Goal: Register for event/course: Register for event/course

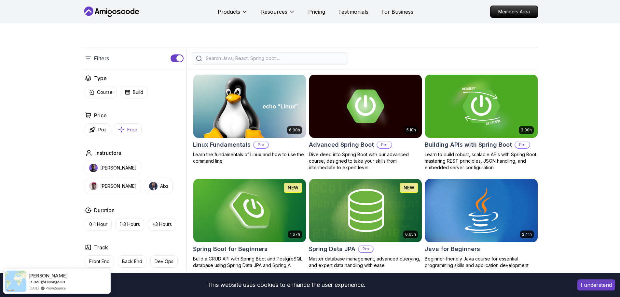
click at [130, 130] on p "Free" at bounding box center [132, 129] width 10 height 7
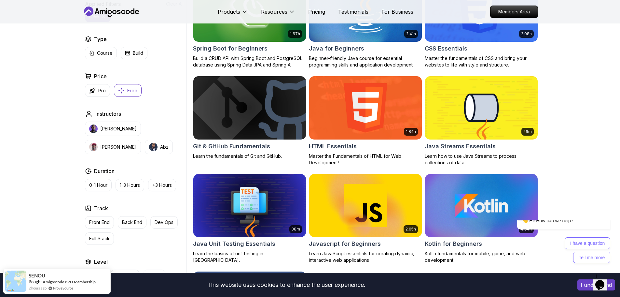
scroll to position [228, 0]
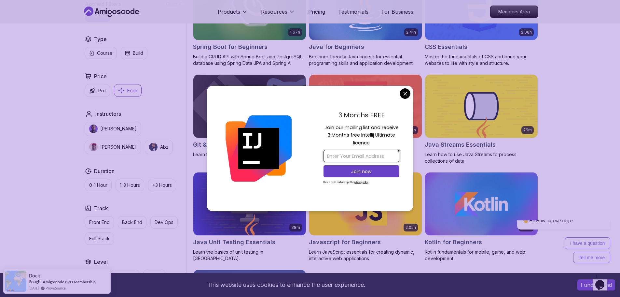
click at [357, 154] on input "email" at bounding box center [362, 156] width 76 height 12
drag, startPoint x: 404, startPoint y: 94, endPoint x: 404, endPoint y: 98, distance: 4.0
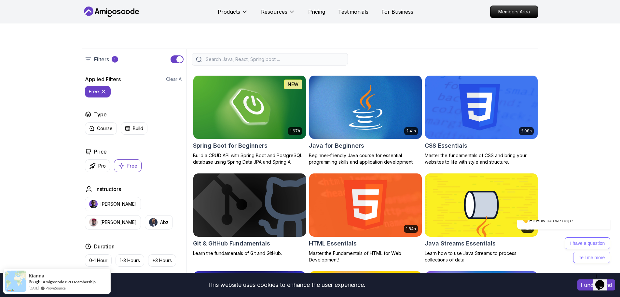
scroll to position [131, 0]
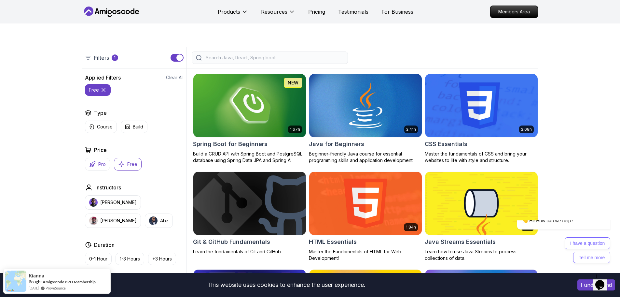
click at [101, 164] on p "Pro" at bounding box center [101, 164] width 7 height 7
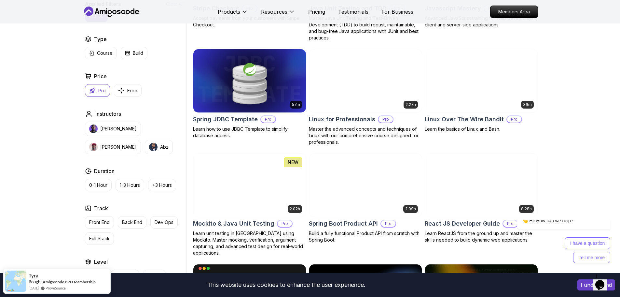
scroll to position [912, 0]
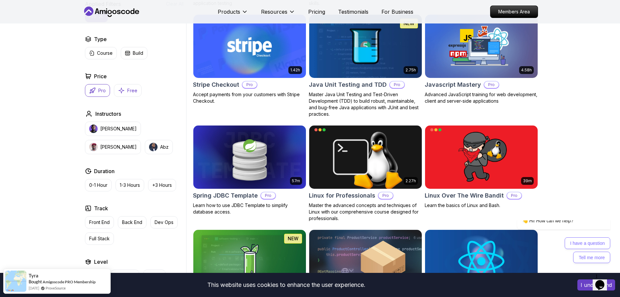
click at [126, 93] on button "Free" at bounding box center [128, 90] width 28 height 13
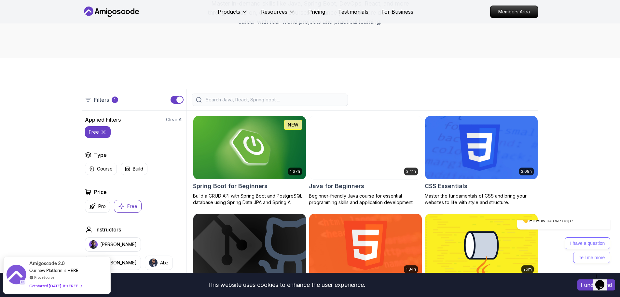
scroll to position [98, 0]
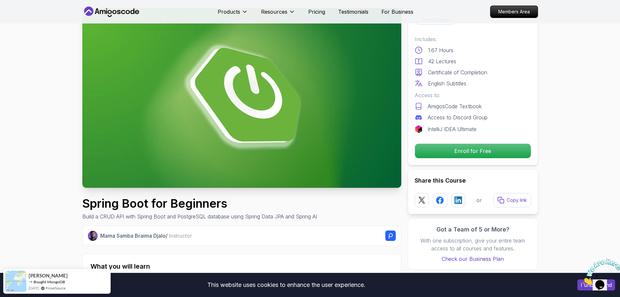
scroll to position [33, 0]
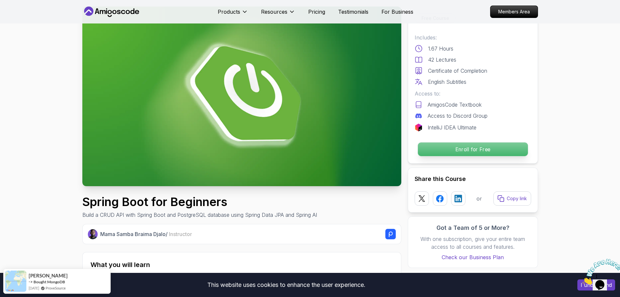
click at [468, 149] on p "Enroll for Free" at bounding box center [473, 149] width 110 height 14
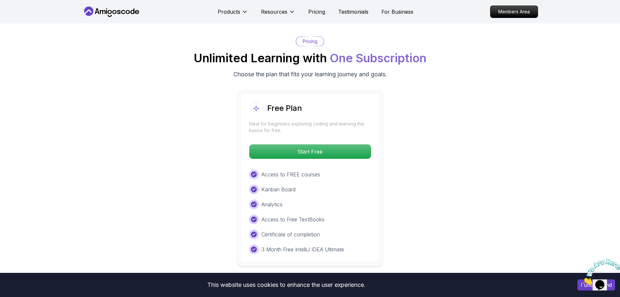
scroll to position [1344, 0]
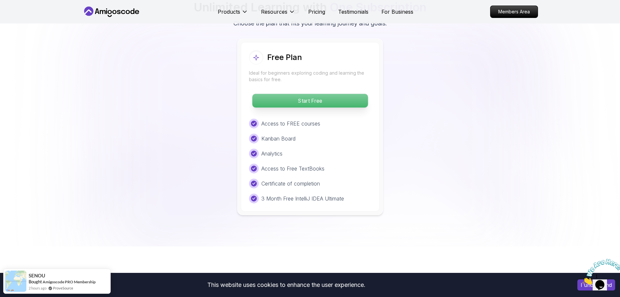
click at [346, 94] on p "Start Free" at bounding box center [310, 101] width 116 height 14
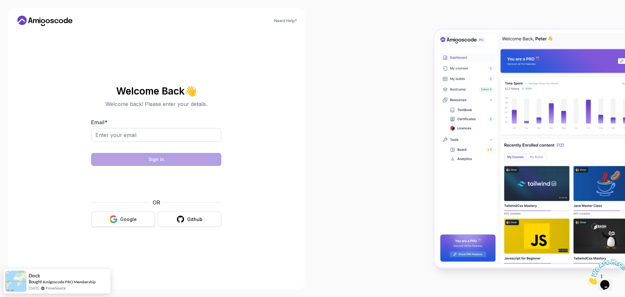
click at [127, 218] on div "Google" at bounding box center [128, 219] width 17 height 7
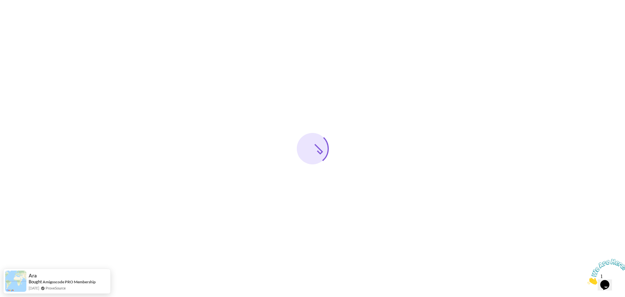
click at [613, 280] on img at bounding box center [607, 272] width 40 height 26
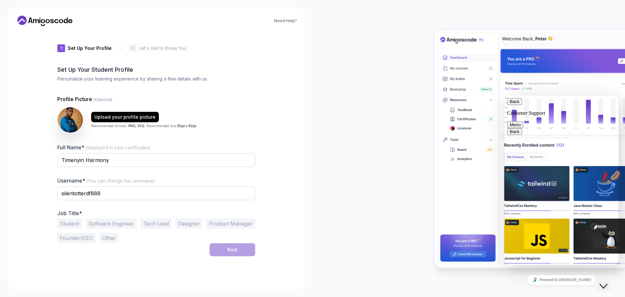
click at [602, 282] on div "Close Chat This icon closes the chat window." at bounding box center [604, 286] width 8 height 8
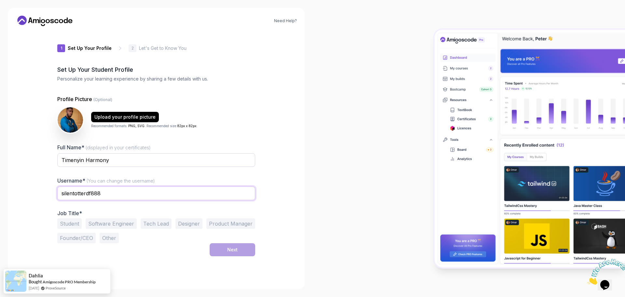
drag, startPoint x: 114, startPoint y: 196, endPoint x: 0, endPoint y: 192, distance: 114.0
click at [0, 192] on div "Need Help? 1 Set Up Your Profile 1 Set Up Your Profile 2 Let's Get to Know You …" at bounding box center [156, 148] width 313 height 297
type input "Harmony2k"
click at [10, 224] on div "Need Help? 1 Set Up Your Profile 1 Set Up Your Profile 2 Let's Get to Know You …" at bounding box center [156, 148] width 297 height 281
click at [73, 224] on button "Student" at bounding box center [69, 223] width 24 height 10
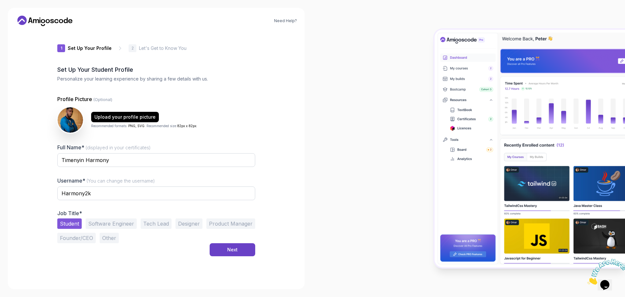
click at [116, 223] on button "Software Engineer" at bounding box center [111, 223] width 51 height 10
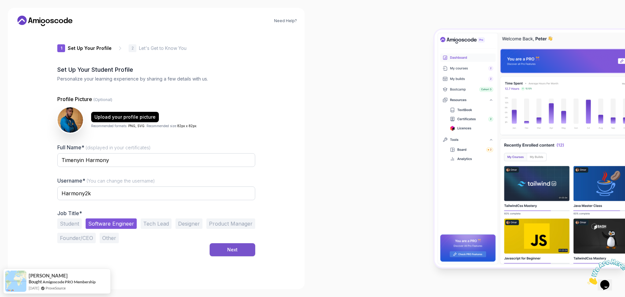
click at [229, 249] on div "Next" at bounding box center [232, 249] width 10 height 7
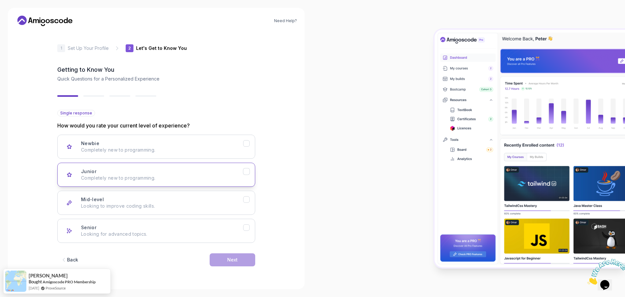
click at [144, 165] on button "Junior Completely new to programming." at bounding box center [156, 174] width 198 height 24
click at [231, 258] on div "Next" at bounding box center [232, 259] width 10 height 7
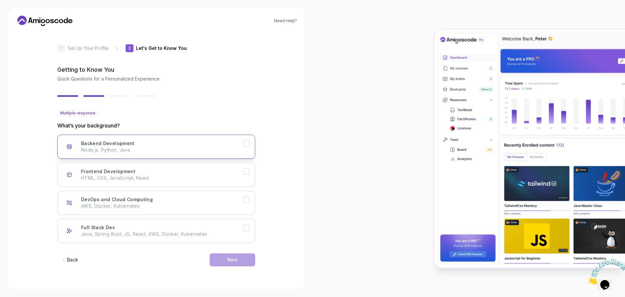
click at [136, 146] on div "Backend Development Node.js, Python, Java" at bounding box center [162, 146] width 162 height 13
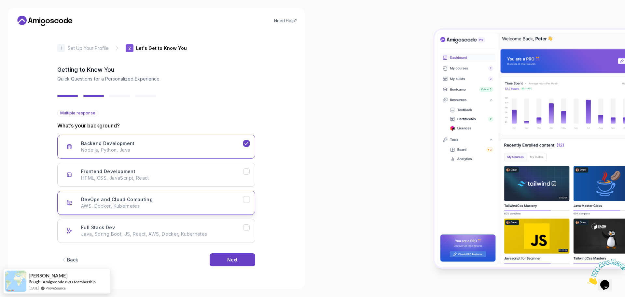
click at [245, 199] on icon "DevOps and Cloud Computing" at bounding box center [247, 199] width 6 height 6
click at [246, 227] on icon "Full Stack Dev" at bounding box center [247, 227] width 6 height 6
click at [246, 170] on icon "Frontend Development" at bounding box center [247, 171] width 6 height 6
click at [236, 261] on div "Next" at bounding box center [232, 259] width 10 height 7
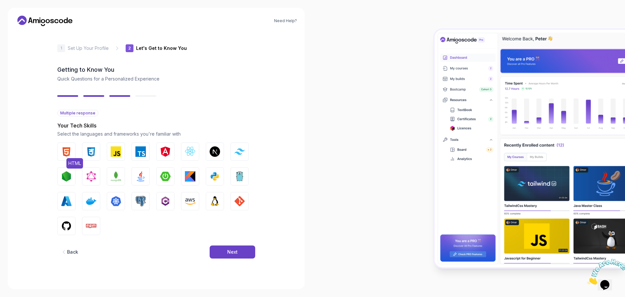
click at [68, 150] on img "button" at bounding box center [66, 151] width 10 height 10
click at [96, 156] on img "button" at bounding box center [91, 151] width 10 height 10
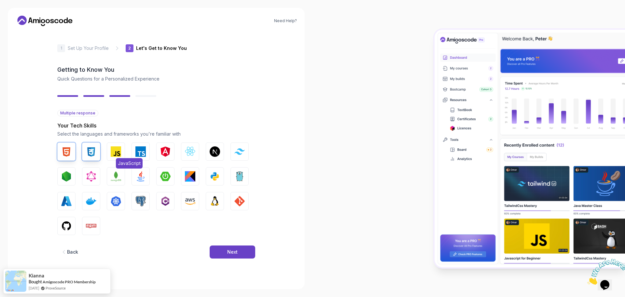
click at [113, 150] on img "button" at bounding box center [116, 151] width 10 height 10
click at [147, 152] on button "TypeScript" at bounding box center [141, 151] width 18 height 18
click at [192, 153] on img "button" at bounding box center [190, 151] width 10 height 10
click at [238, 155] on button "Tailwind CSS" at bounding box center [240, 151] width 18 height 18
click at [217, 152] on img "button" at bounding box center [215, 151] width 10 height 10
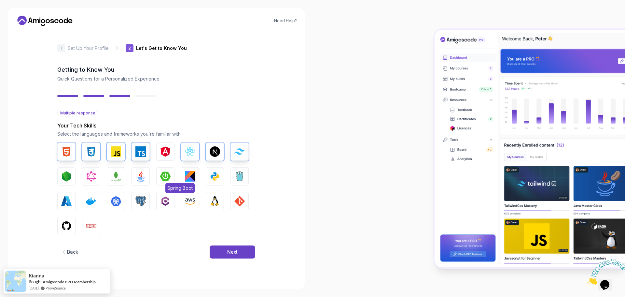
click at [164, 178] on img "button" at bounding box center [165, 176] width 10 height 10
click at [165, 180] on img "button" at bounding box center [165, 176] width 10 height 10
click at [192, 202] on img "button" at bounding box center [190, 201] width 10 height 10
click at [164, 180] on img "button" at bounding box center [165, 176] width 10 height 10
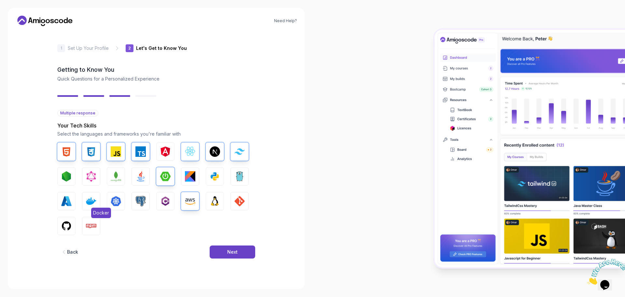
click at [88, 201] on img "button" at bounding box center [91, 201] width 10 height 10
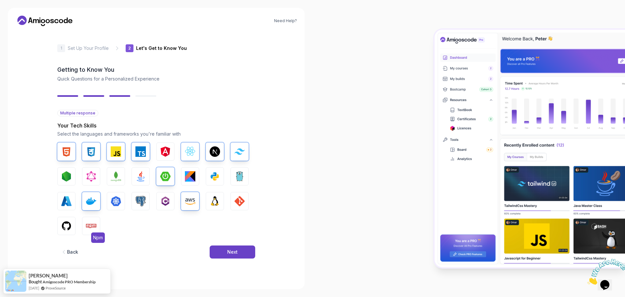
drag, startPoint x: 68, startPoint y: 227, endPoint x: 91, endPoint y: 226, distance: 22.8
click at [69, 227] on img "button" at bounding box center [66, 225] width 10 height 10
click at [93, 225] on img "button" at bounding box center [91, 225] width 10 height 10
click at [71, 177] on img "button" at bounding box center [66, 176] width 10 height 10
click at [141, 203] on img "button" at bounding box center [140, 201] width 10 height 10
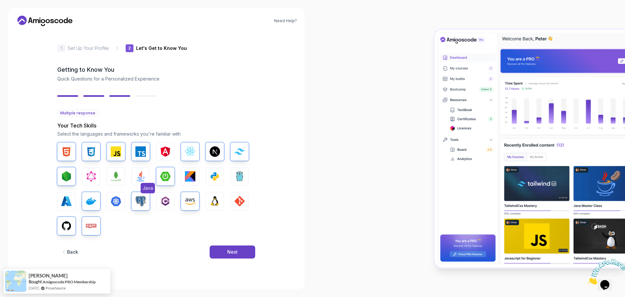
click at [143, 180] on img "button" at bounding box center [140, 176] width 10 height 10
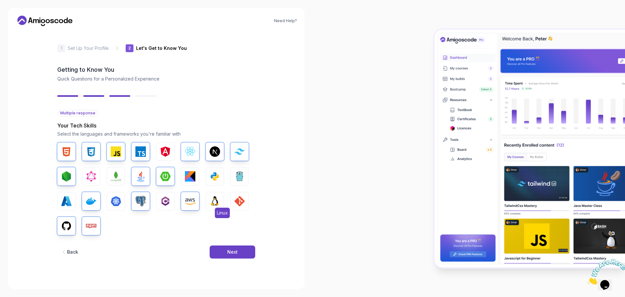
click at [218, 203] on img "button" at bounding box center [215, 201] width 10 height 10
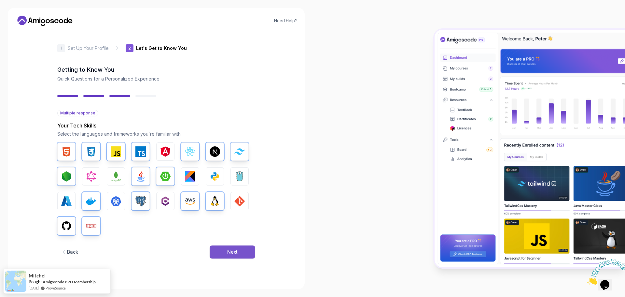
click at [228, 248] on div "Next" at bounding box center [232, 251] width 10 height 7
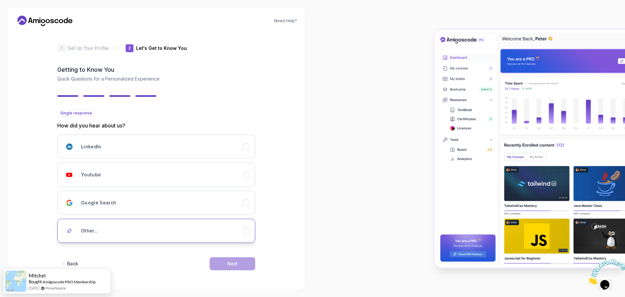
click at [247, 228] on icon "Other..." at bounding box center [247, 231] width 6 height 6
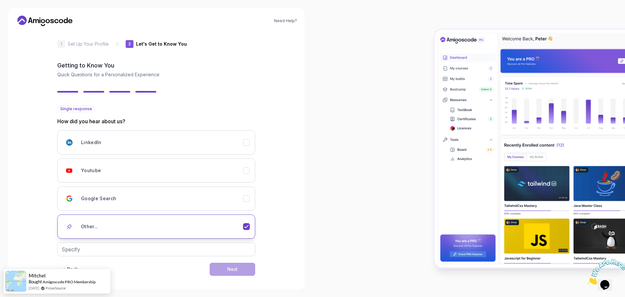
scroll to position [9, 0]
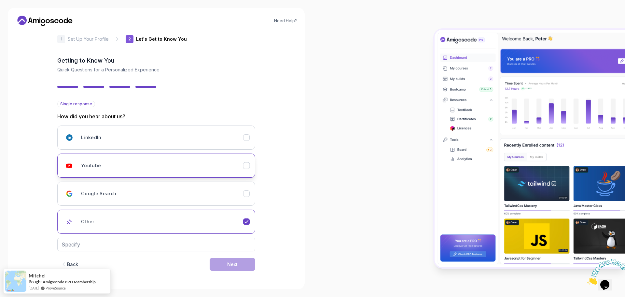
click at [247, 166] on icon "Youtube" at bounding box center [247, 165] width 6 height 6
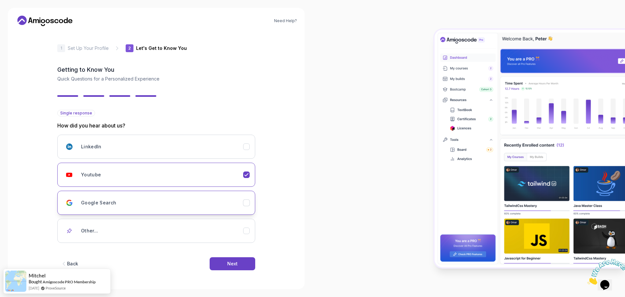
scroll to position [0, 0]
click at [234, 263] on div "Next" at bounding box center [232, 263] width 10 height 7
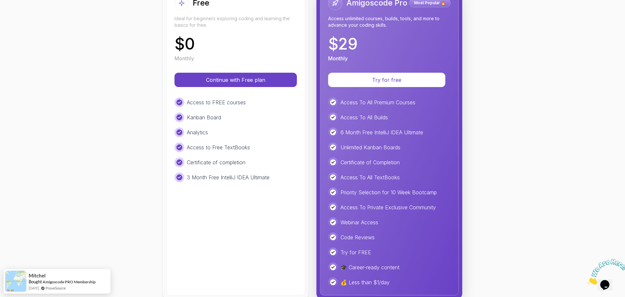
scroll to position [98, 0]
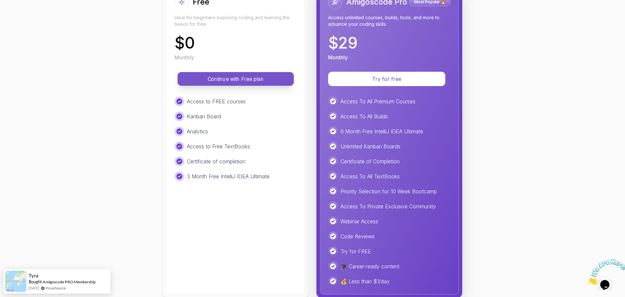
click at [219, 78] on p "Continue with Free plan" at bounding box center [236, 78] width 102 height 7
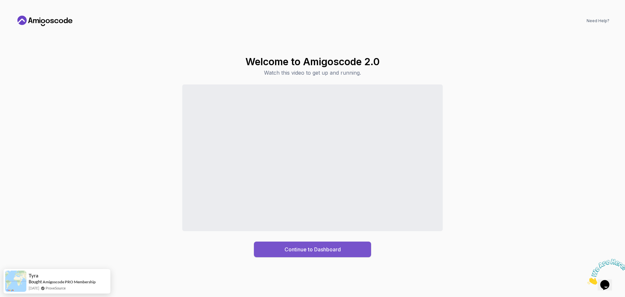
click at [292, 250] on div "Continue to Dashboard" at bounding box center [313, 249] width 56 height 8
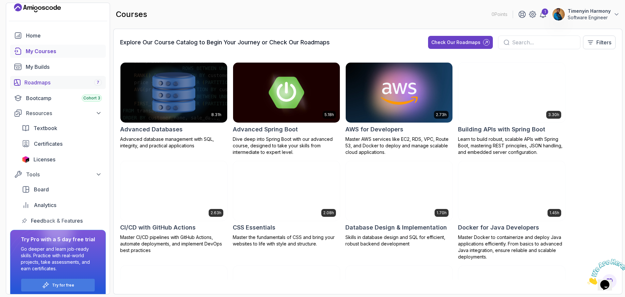
scroll to position [14, 0]
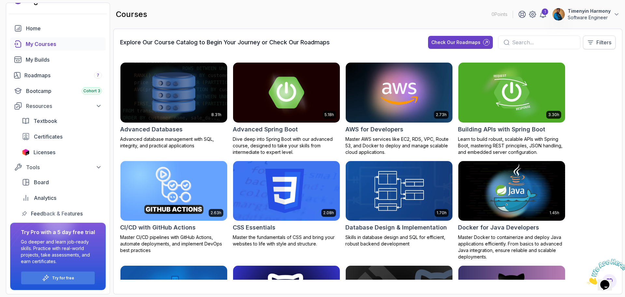
click at [604, 45] on p "Filters" at bounding box center [603, 42] width 15 height 8
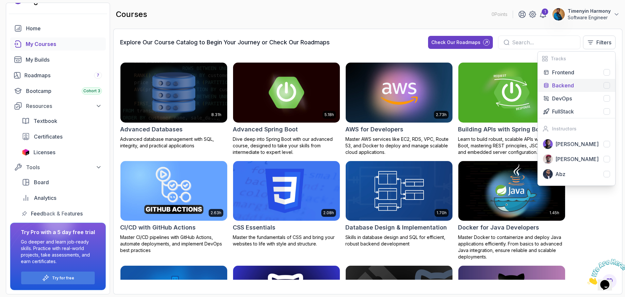
click at [599, 84] on div "Backend" at bounding box center [581, 85] width 58 height 8
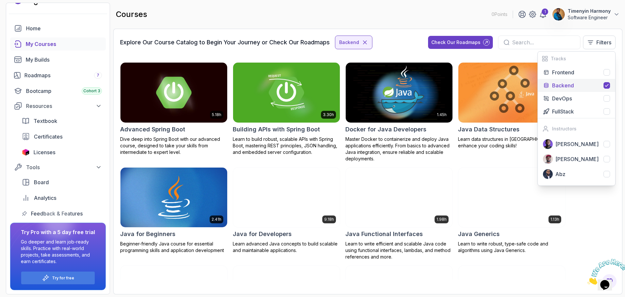
drag, startPoint x: 390, startPoint y: 47, endPoint x: 398, endPoint y: 49, distance: 8.4
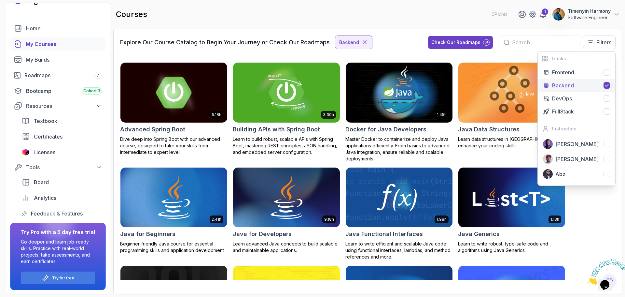
click at [390, 47] on div "Explore Our Course Catalog to Begin Your Journey or Check Our Roadmaps Backend …" at bounding box center [368, 44] width 496 height 19
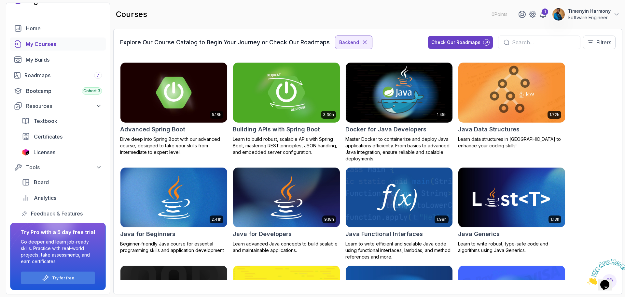
click at [302, 113] on img at bounding box center [287, 92] width 112 height 63
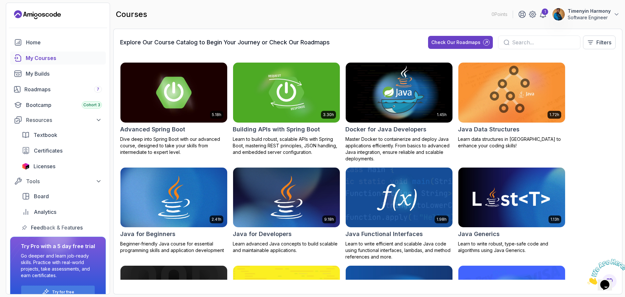
click at [31, 56] on div "My Courses" at bounding box center [64, 58] width 76 height 8
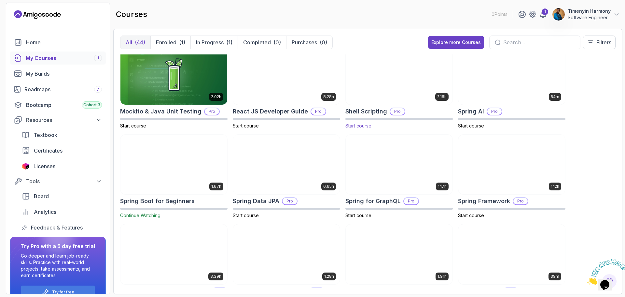
scroll to position [749, 0]
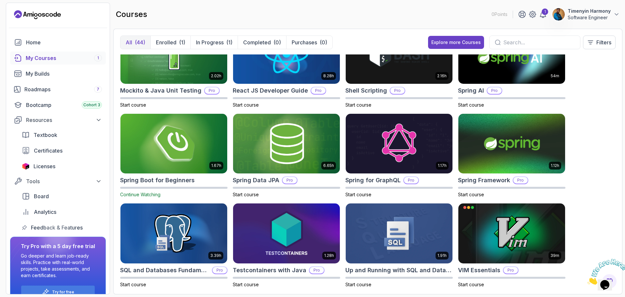
click at [172, 154] on img at bounding box center [174, 143] width 112 height 63
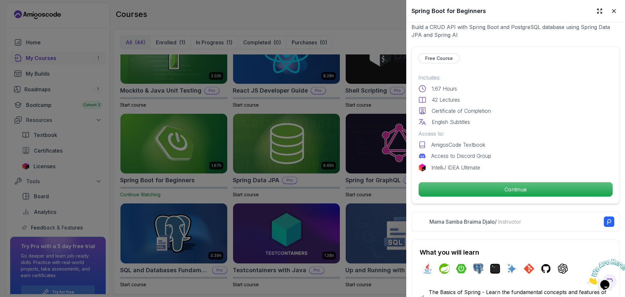
scroll to position [130, 0]
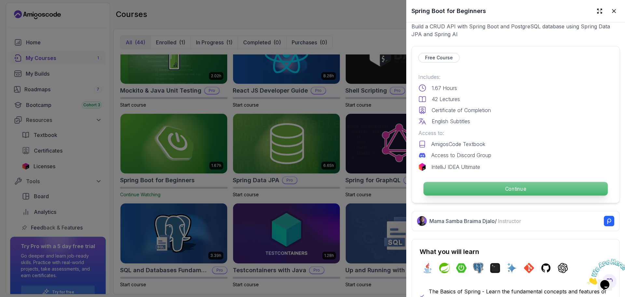
click at [476, 188] on p "Continue" at bounding box center [516, 189] width 184 height 14
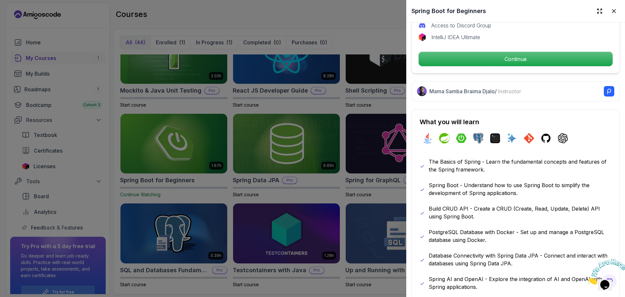
scroll to position [260, 0]
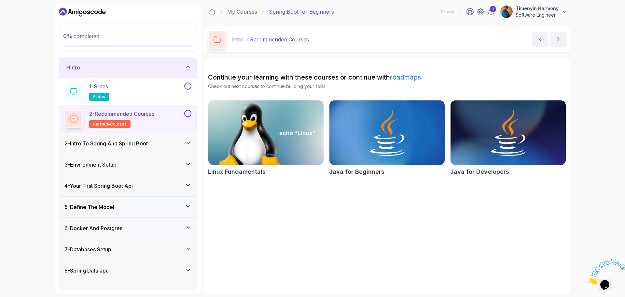
click at [165, 119] on div "2 - Recommended Courses related-courses" at bounding box center [123, 119] width 119 height 18
click at [154, 124] on h2 "2 - Recommended Courses related-courses" at bounding box center [121, 119] width 65 height 18
click at [161, 87] on div "1 - Slides slides" at bounding box center [123, 91] width 119 height 18
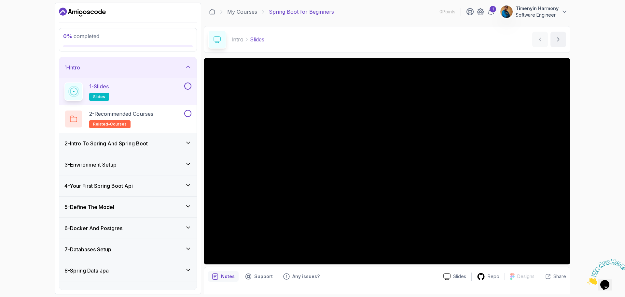
scroll to position [15, 0]
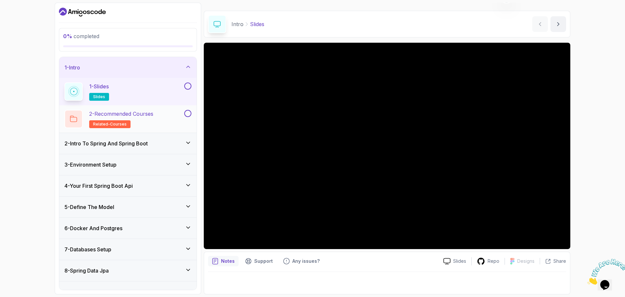
click at [187, 114] on button at bounding box center [187, 113] width 7 height 7
click at [174, 144] on div "2 - Intro To Spring And Spring Boot" at bounding box center [127, 143] width 127 height 8
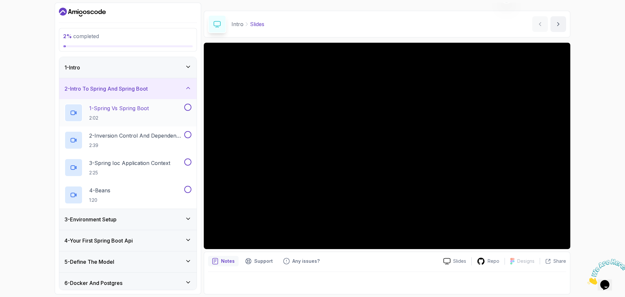
click at [133, 113] on h2 "1 - Spring Vs Spring Boot 2:02" at bounding box center [119, 112] width 60 height 17
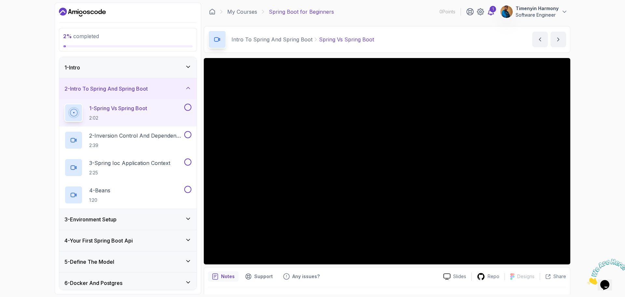
click at [494, 9] on div "1" at bounding box center [493, 9] width 7 height 7
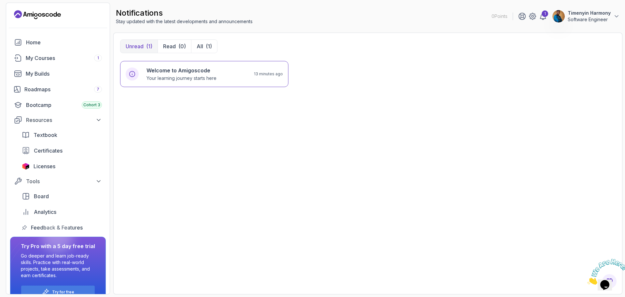
click at [587, 280] on icon "Close" at bounding box center [587, 283] width 0 height 6
